Goal: Task Accomplishment & Management: Use online tool/utility

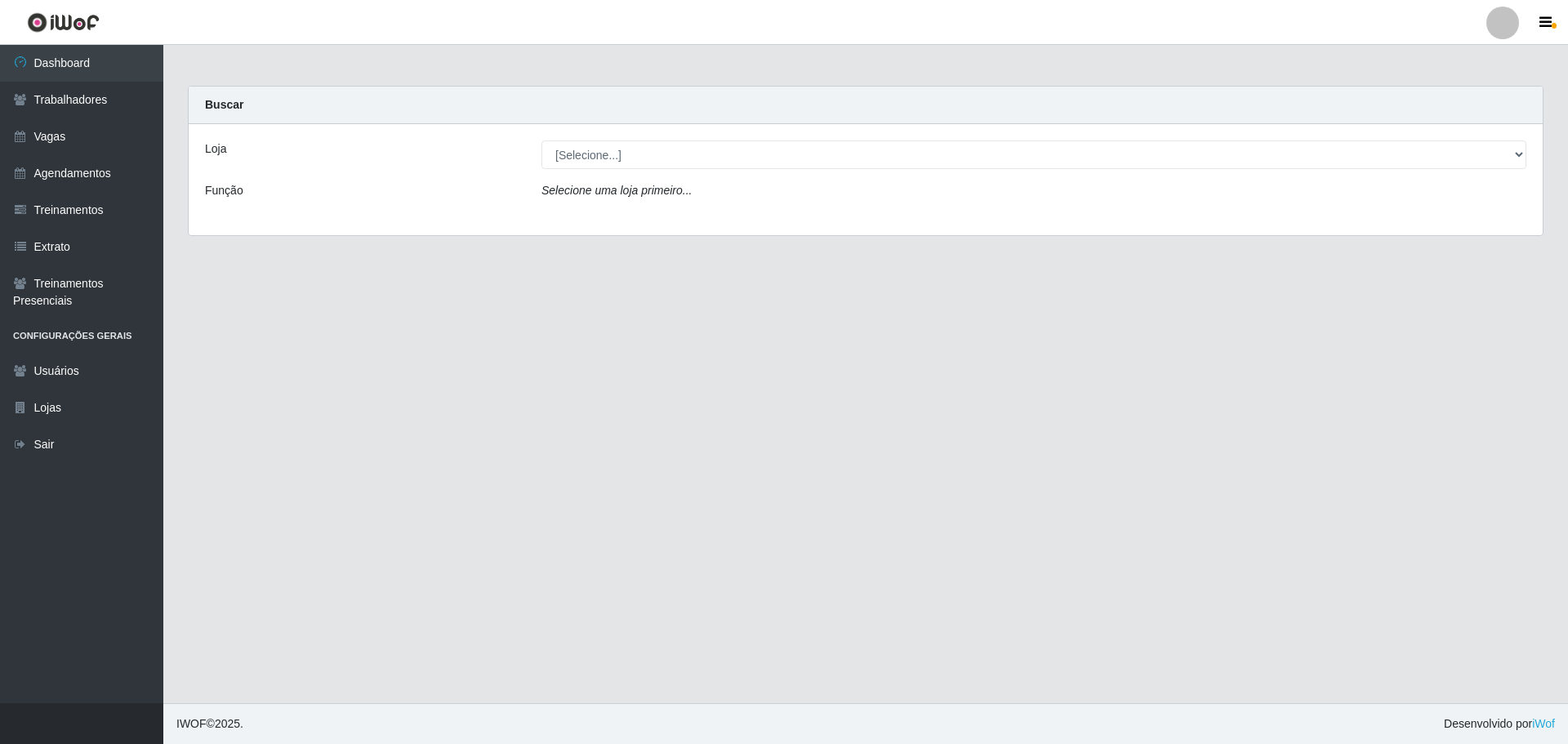
click at [611, 147] on select "[Selecione...] O ROSÁRIO ALIMENTOS" at bounding box center [1034, 155] width 985 height 29
select select "349"
click at [542, 141] on select "[Selecione...] O ROSÁRIO ALIMENTOS" at bounding box center [1034, 155] width 985 height 29
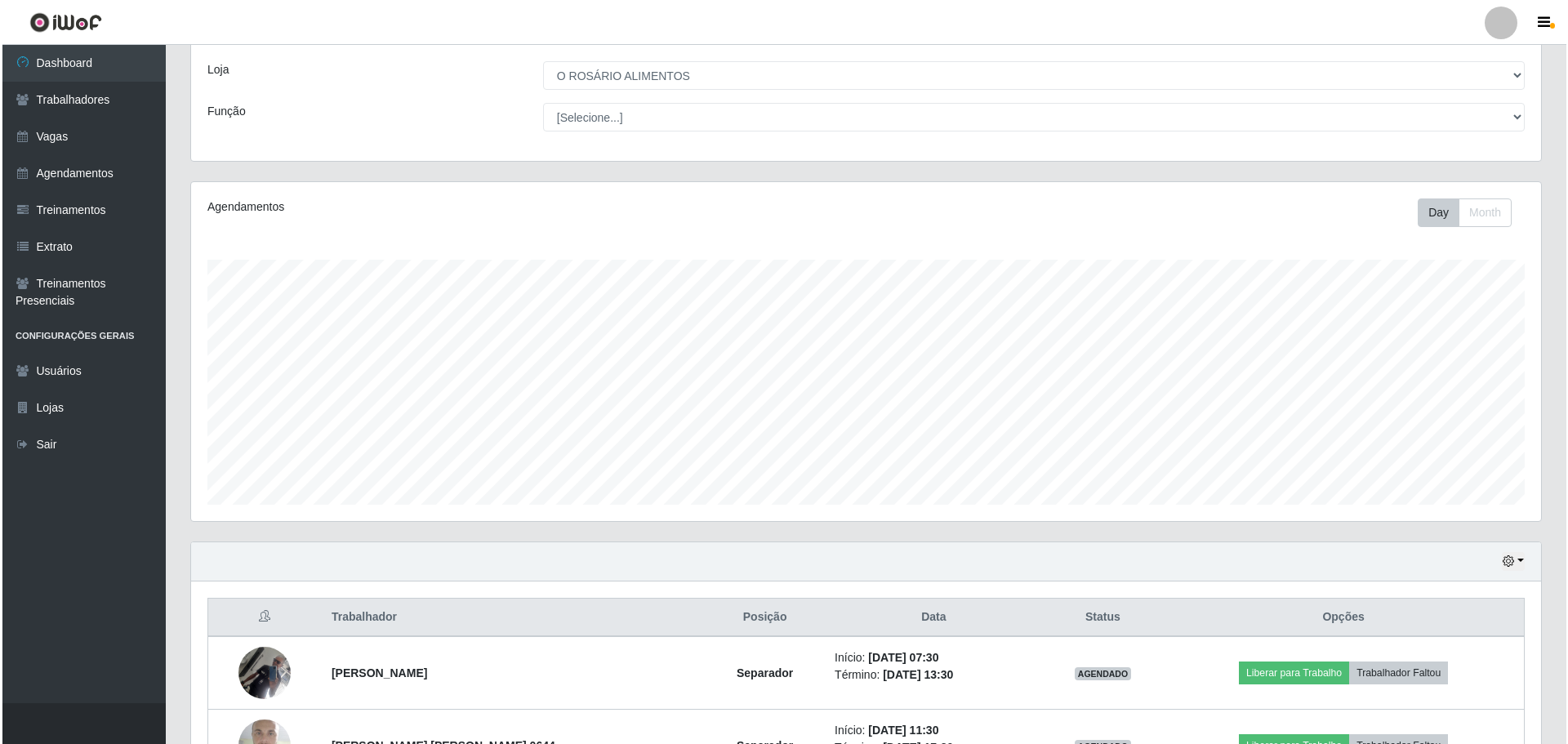
scroll to position [195, 0]
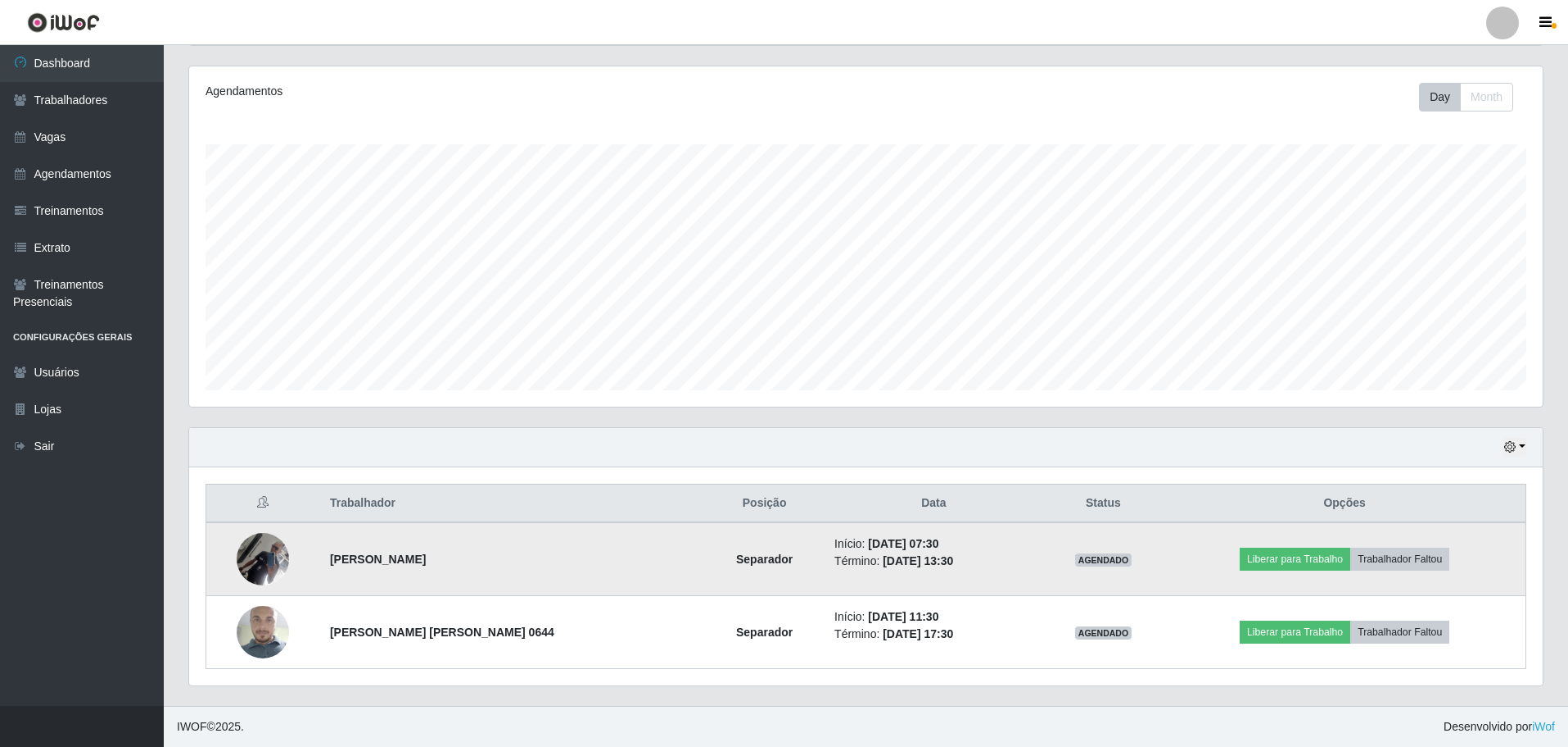
click at [250, 556] on img at bounding box center [262, 559] width 52 height 70
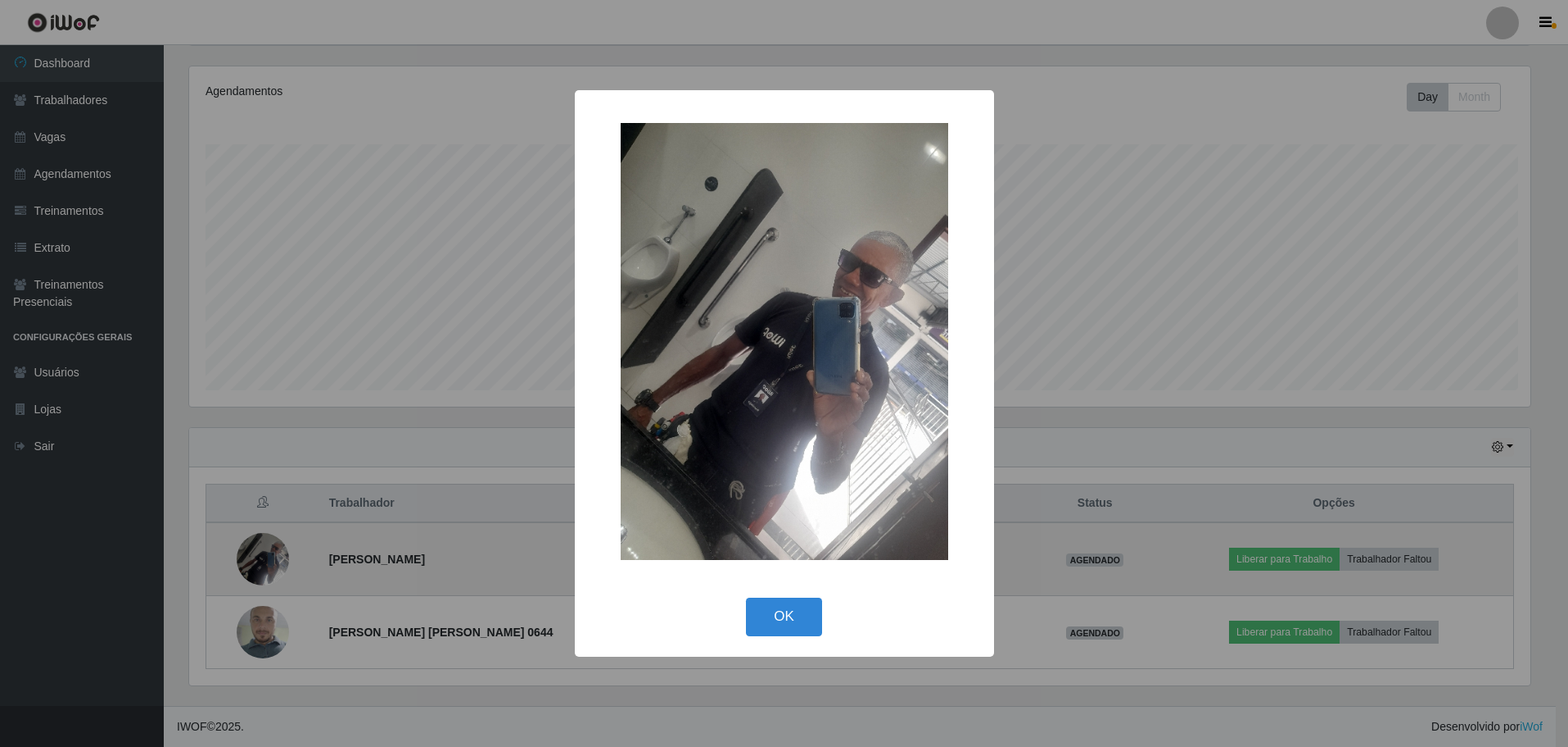
scroll to position [340, 1346]
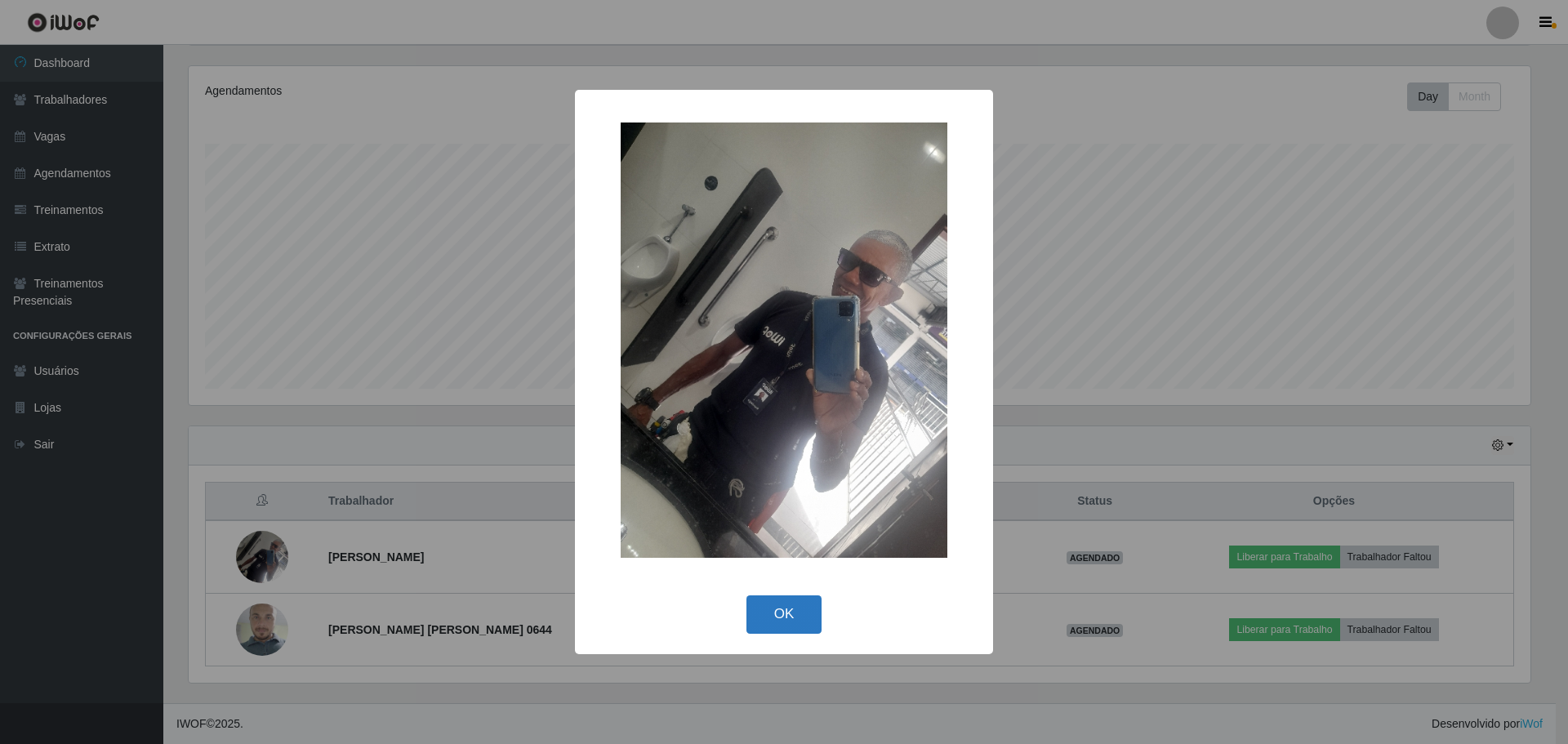
click at [760, 606] on button "OK" at bounding box center [784, 614] width 76 height 38
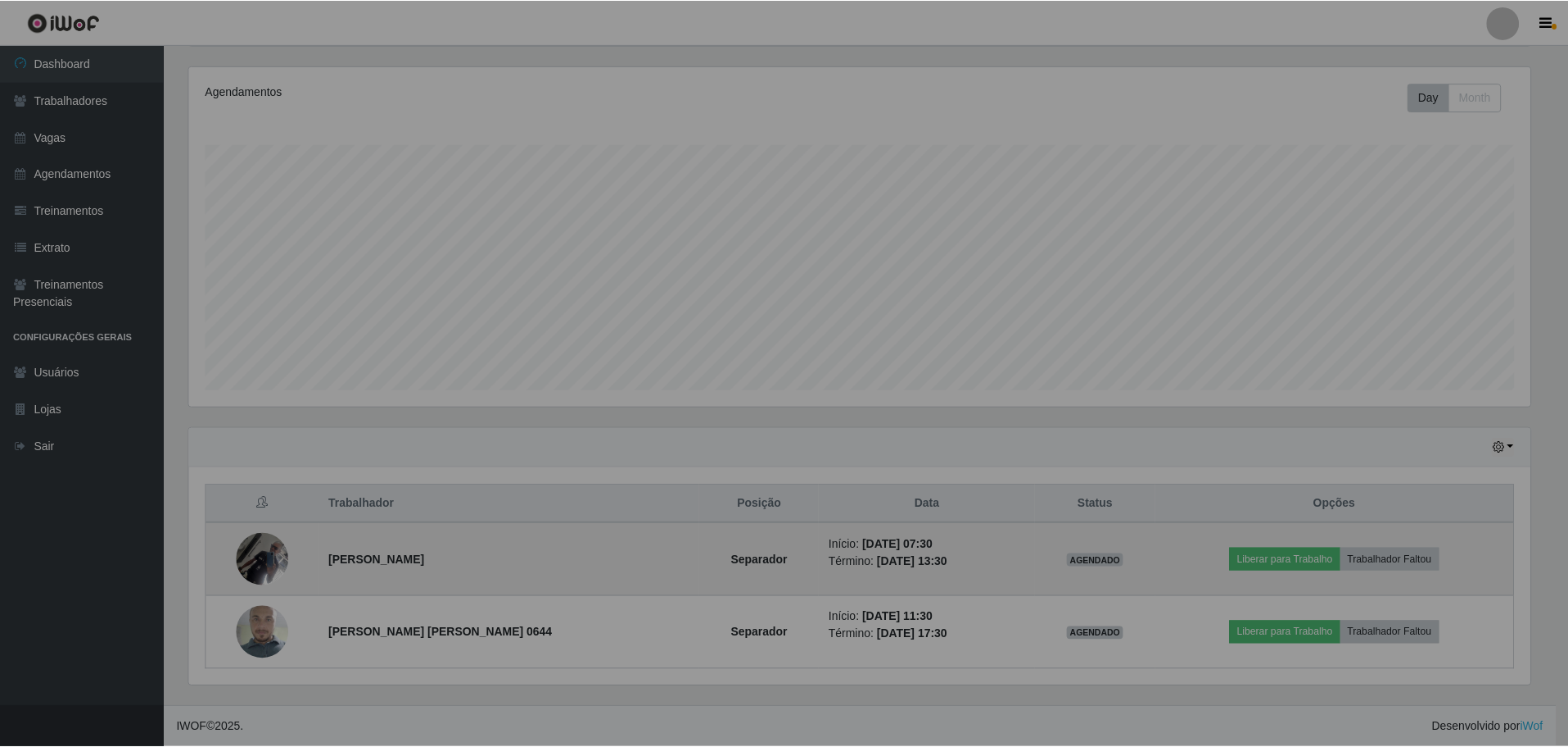
scroll to position [340, 1353]
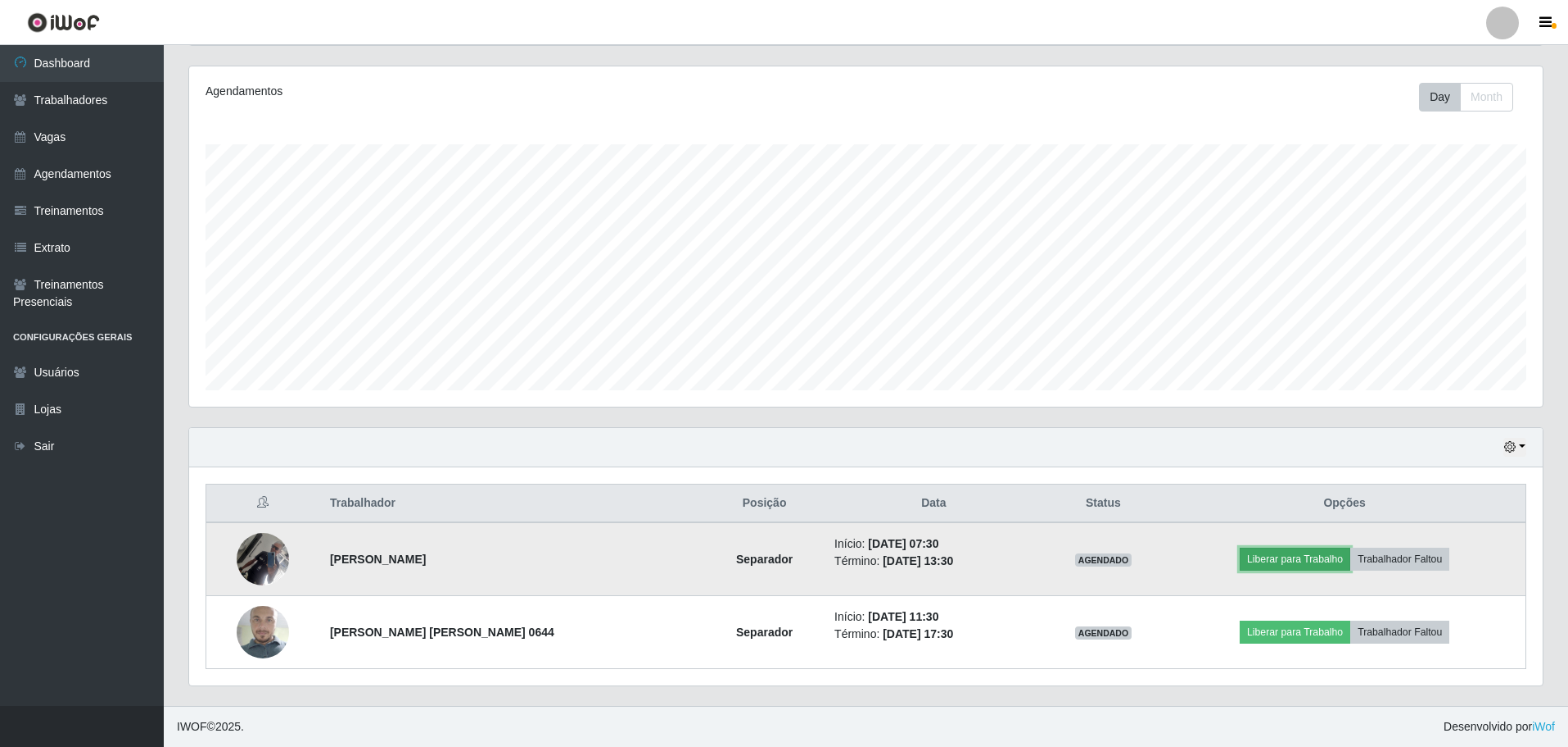
click at [1265, 565] on button "Liberar para Trabalho" at bounding box center [1295, 559] width 111 height 23
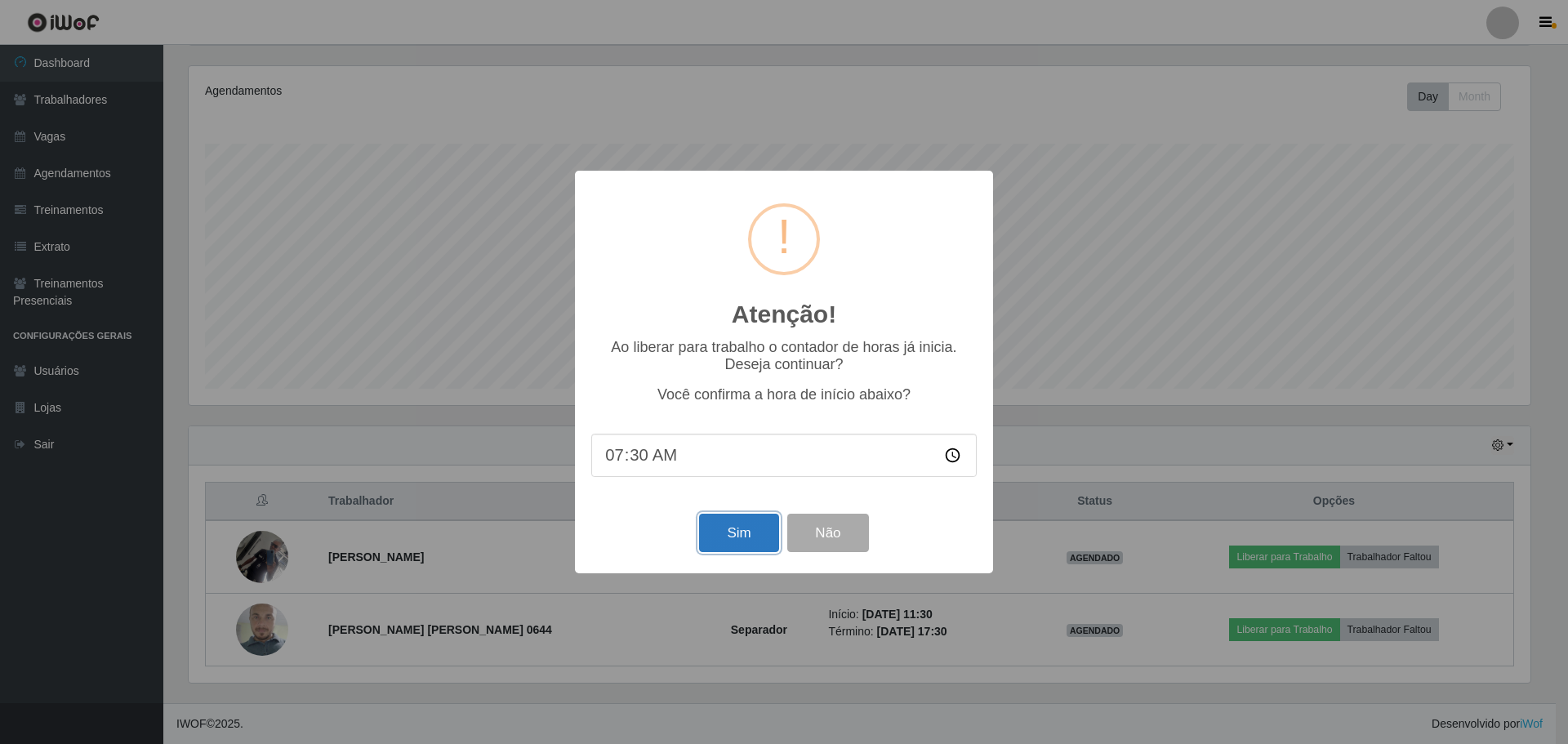
click at [723, 540] on button "Sim" at bounding box center [738, 533] width 79 height 38
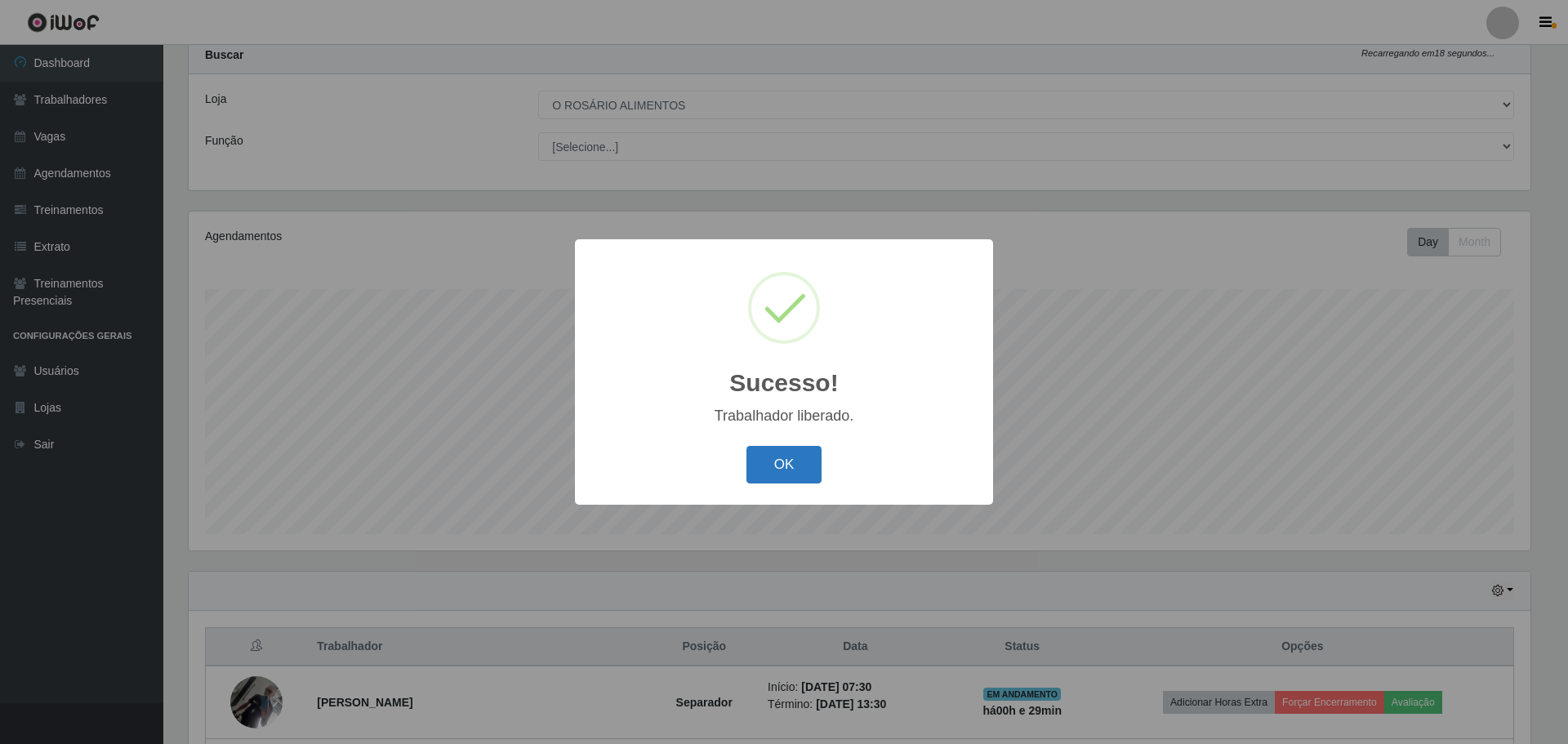
click at [791, 474] on button "OK" at bounding box center [784, 465] width 76 height 38
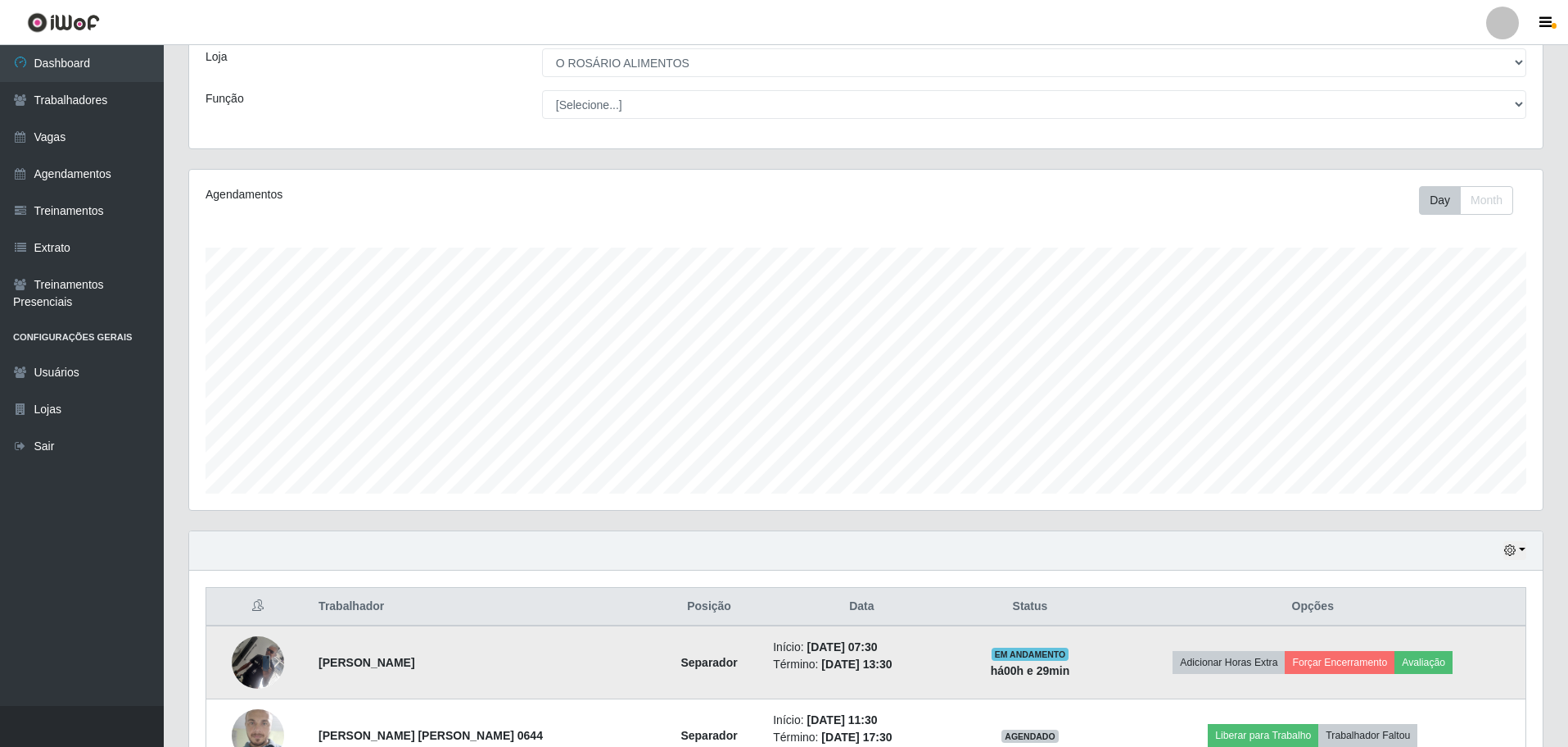
scroll to position [0, 0]
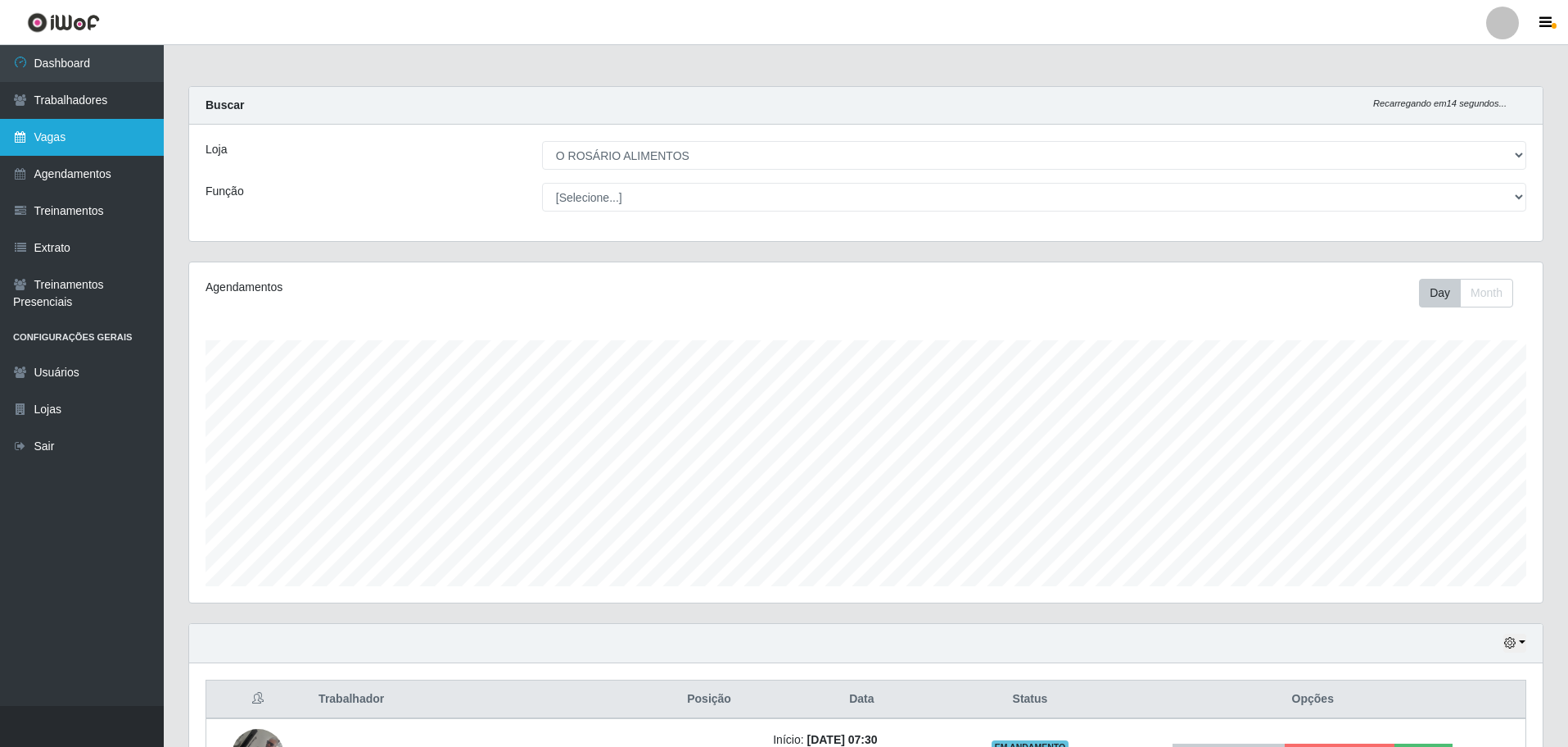
click at [60, 129] on link "Vagas" at bounding box center [82, 137] width 164 height 37
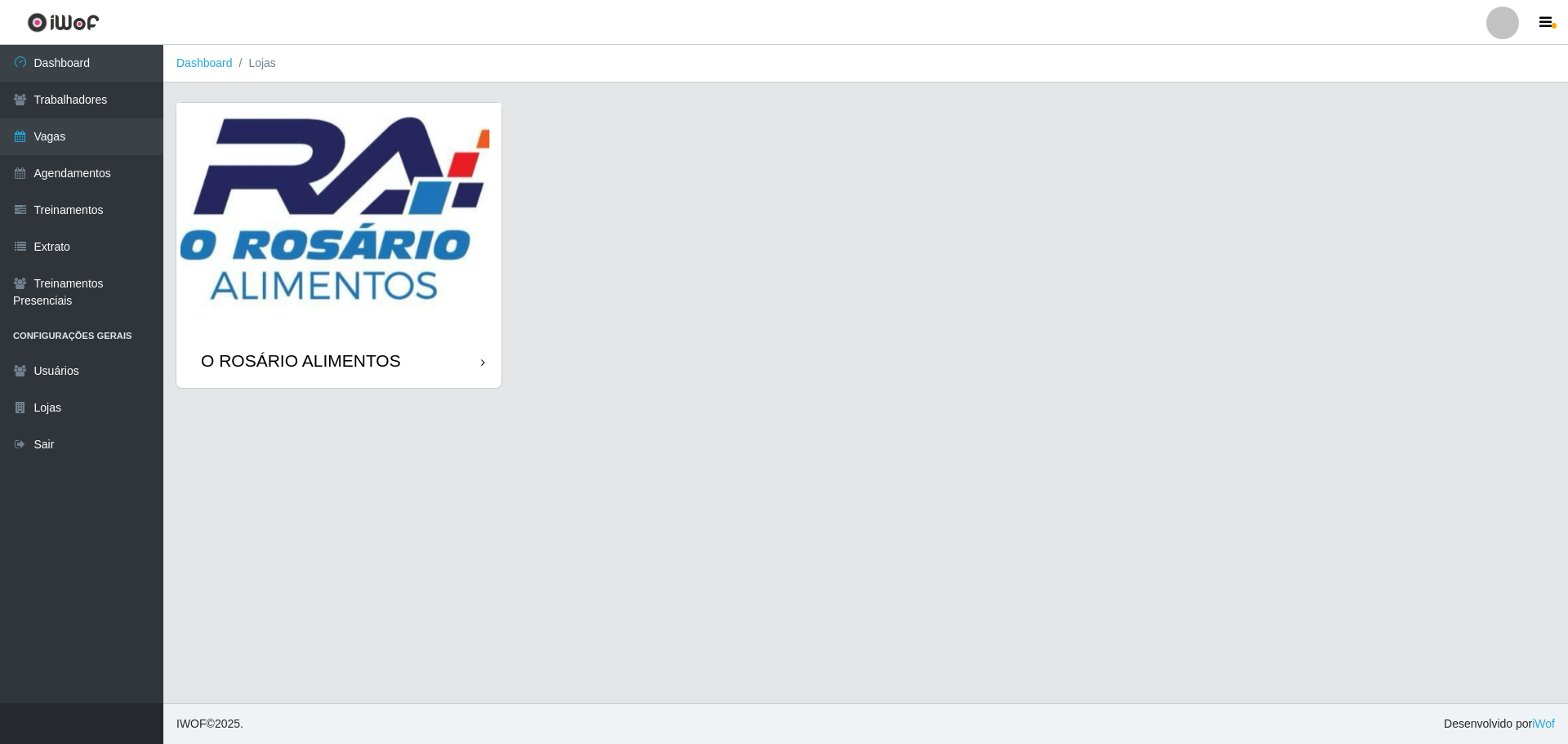
click at [364, 206] on img at bounding box center [339, 218] width 325 height 231
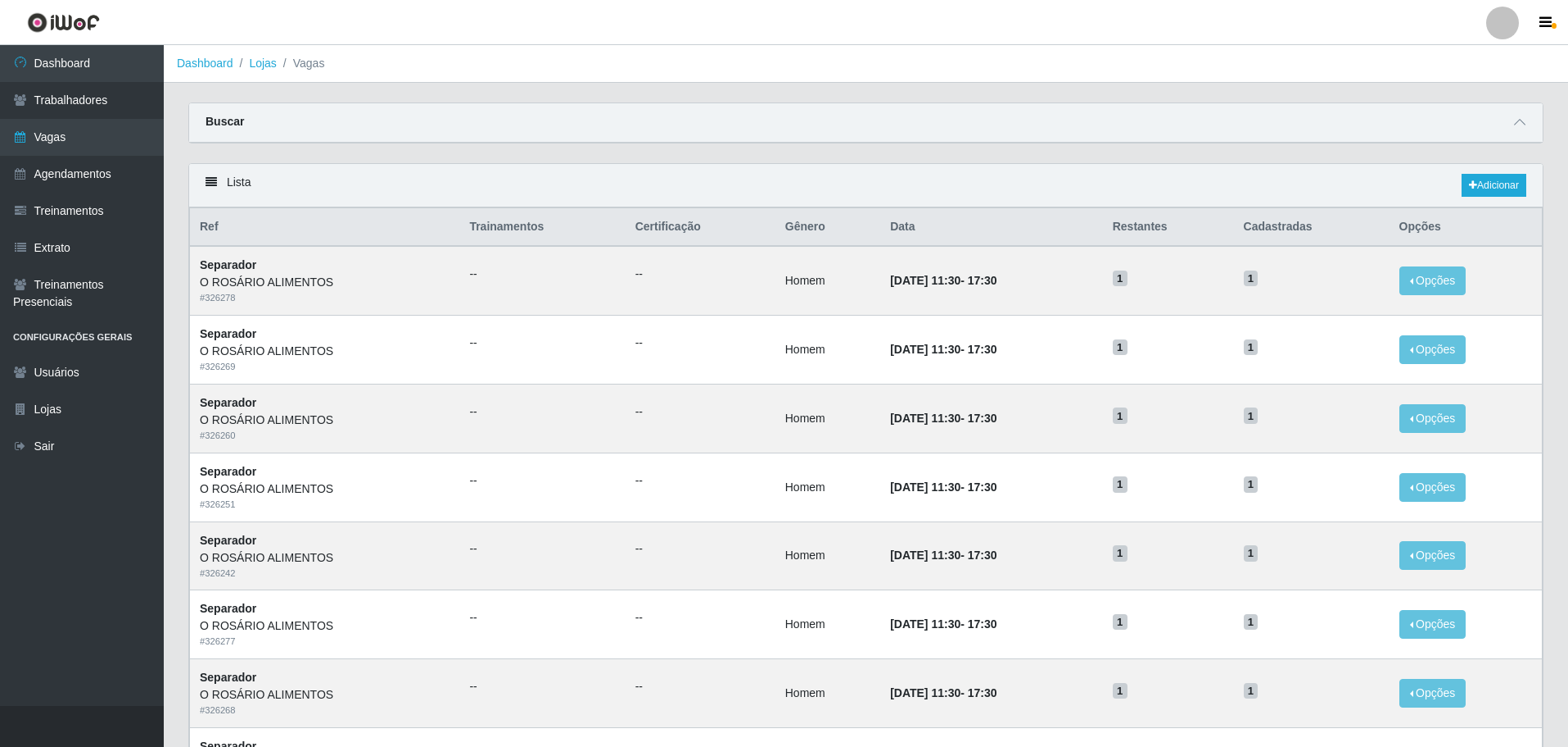
click at [1509, 122] on div "Buscar" at bounding box center [866, 122] width 1353 height 39
click at [1528, 126] on span at bounding box center [1520, 123] width 20 height 19
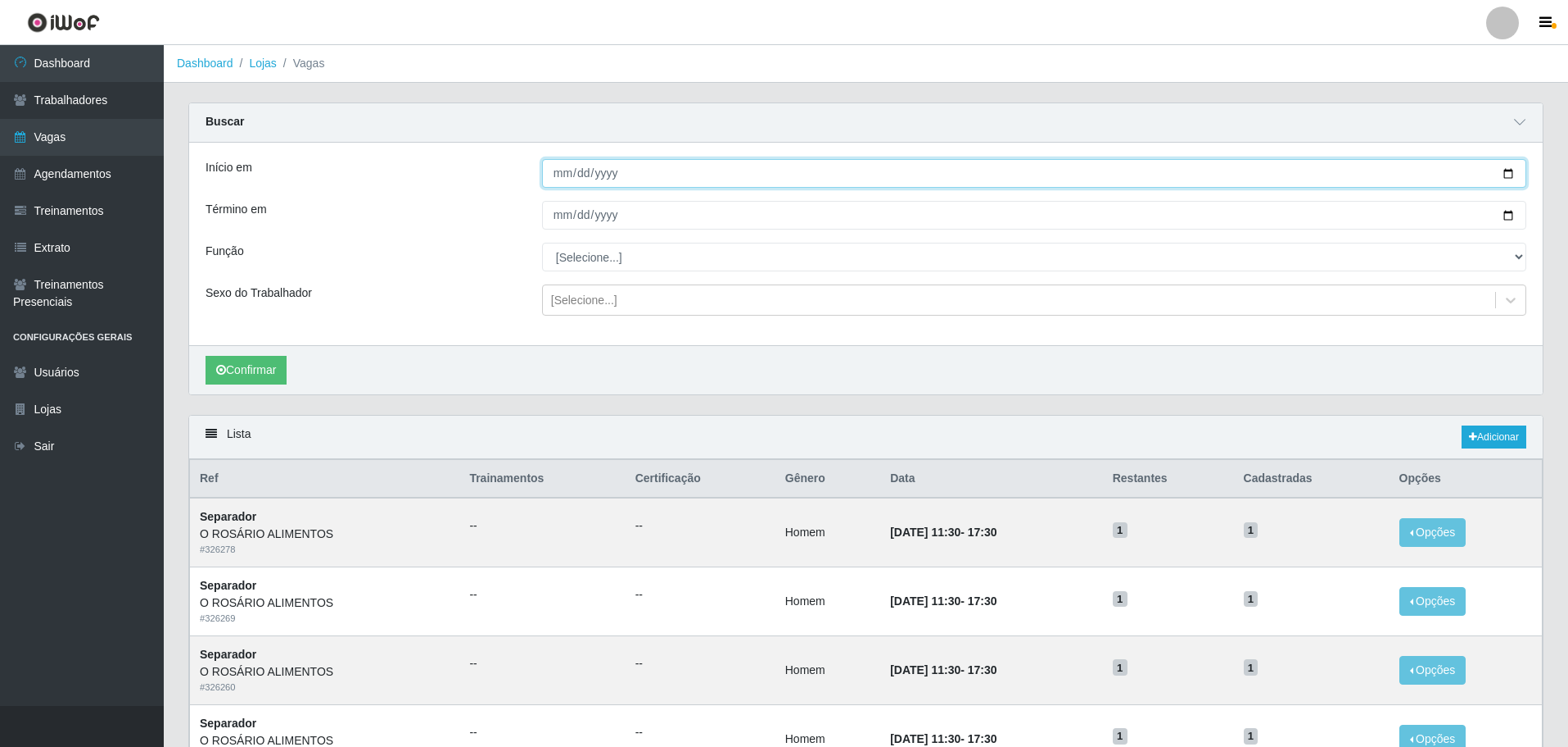
click at [884, 161] on input "Início em" at bounding box center [1034, 173] width 985 height 29
click at [1508, 172] on input "Início em" at bounding box center [1034, 173] width 985 height 29
type input "[DATE]"
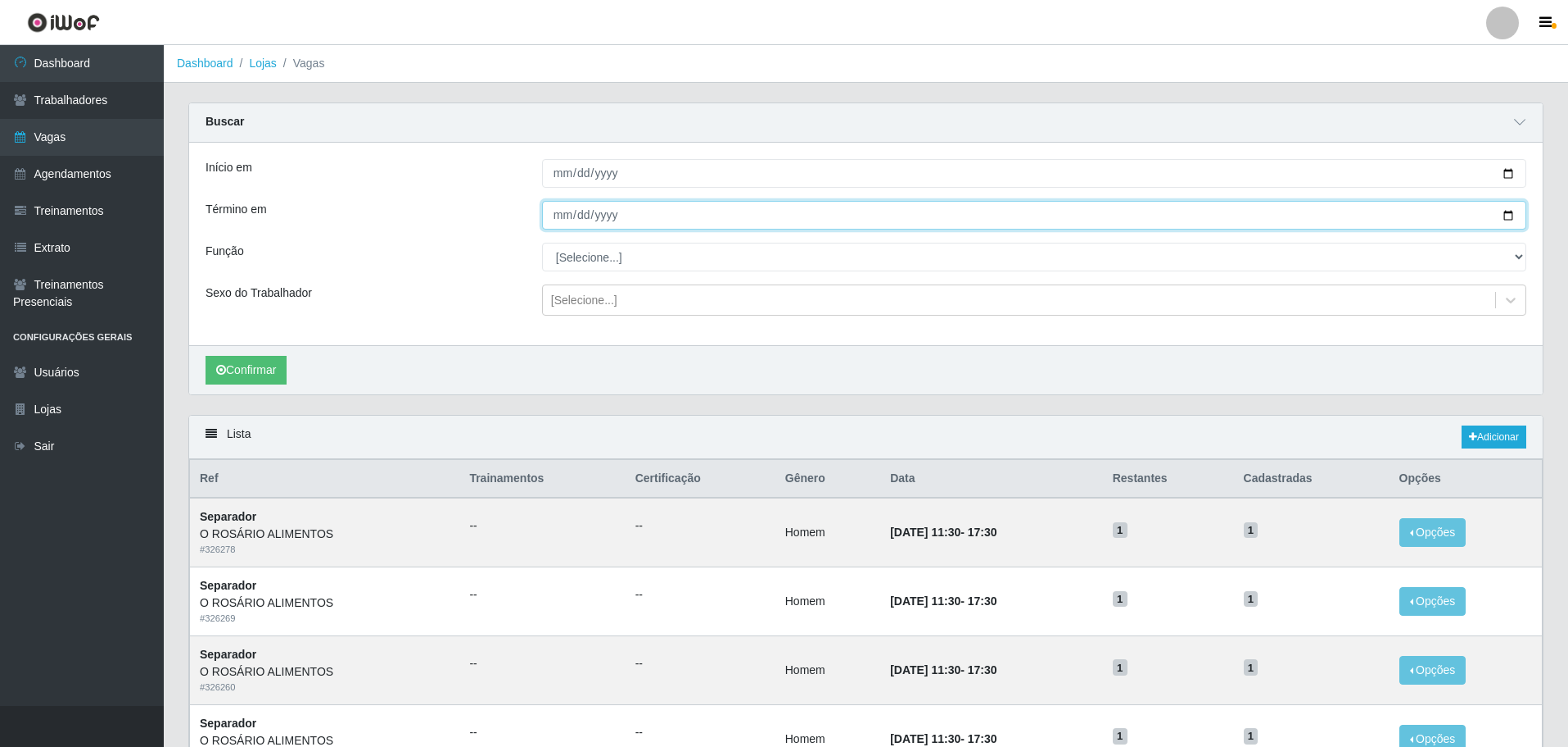
click at [1506, 213] on input "Término em" at bounding box center [1034, 215] width 985 height 29
type input "[DATE]"
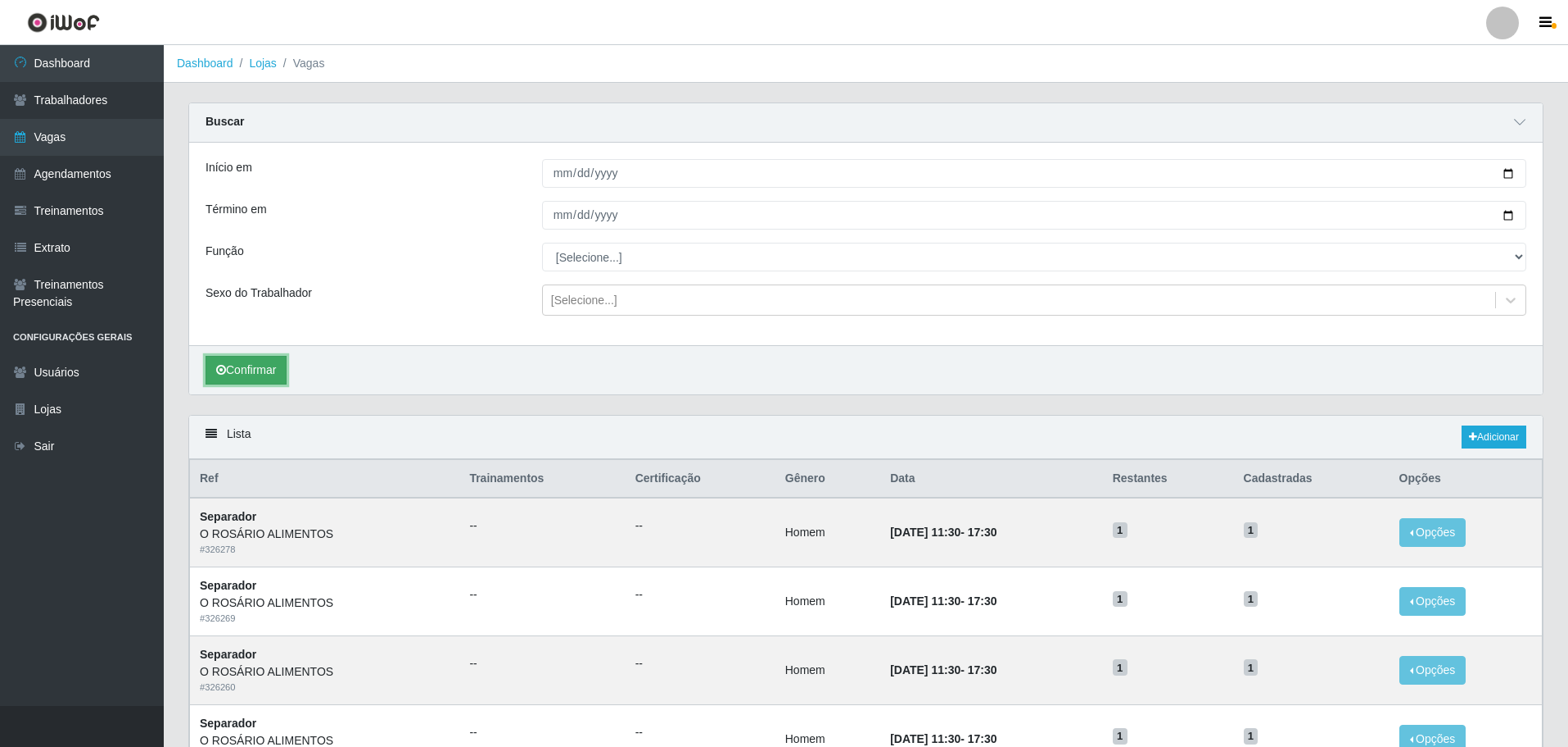
click at [249, 362] on button "Confirmar" at bounding box center [246, 370] width 81 height 29
click at [136, 65] on link "Dashboard" at bounding box center [82, 64] width 164 height 37
